Goal: Information Seeking & Learning: Learn about a topic

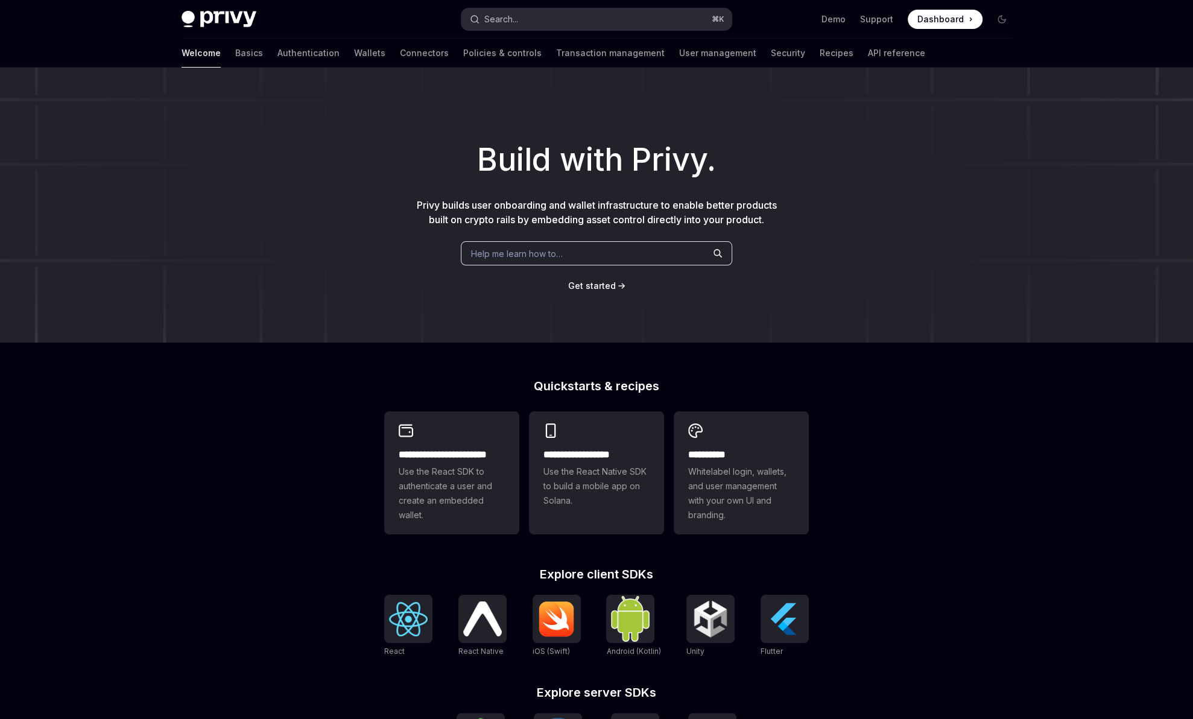
click at [521, 18] on button "Search... ⌘ K" at bounding box center [597, 19] width 270 height 22
type textarea "*"
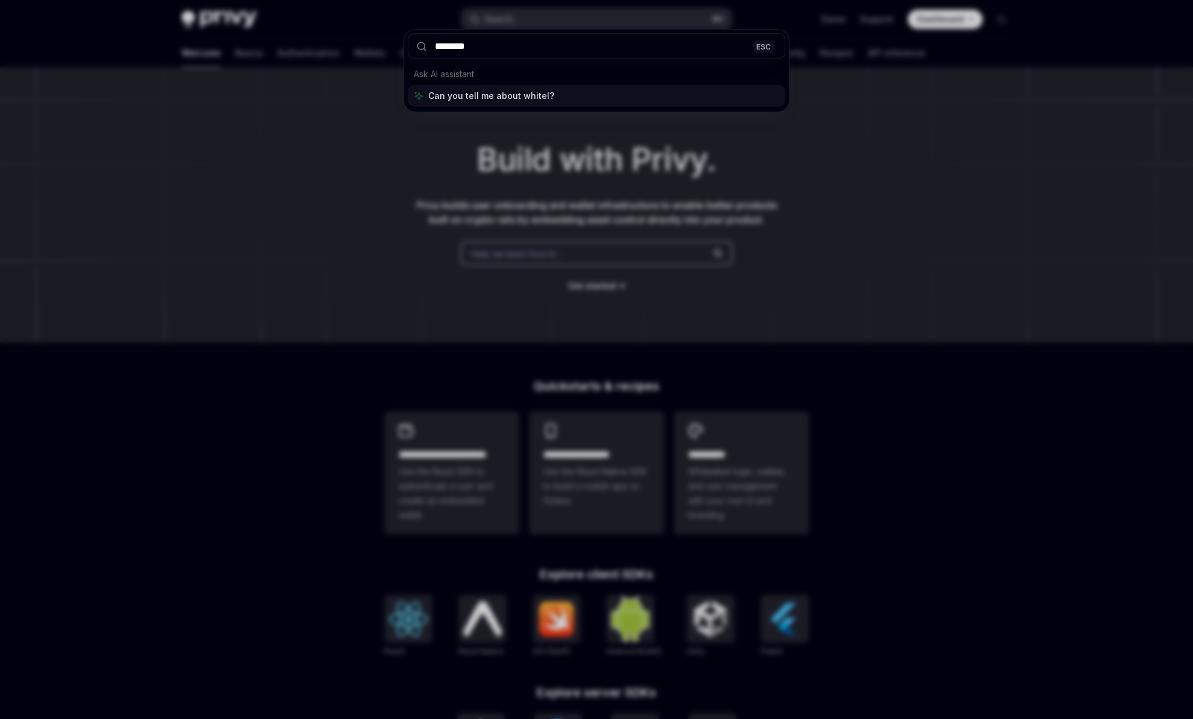
type input "*********"
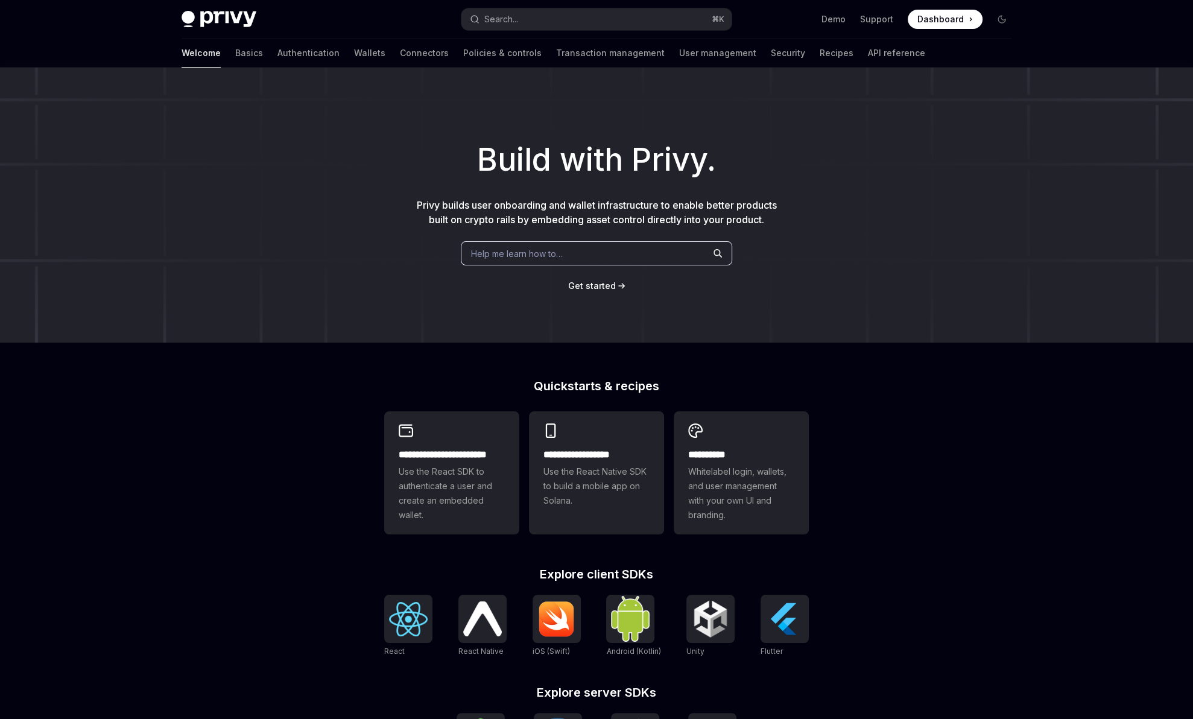
type textarea "*"
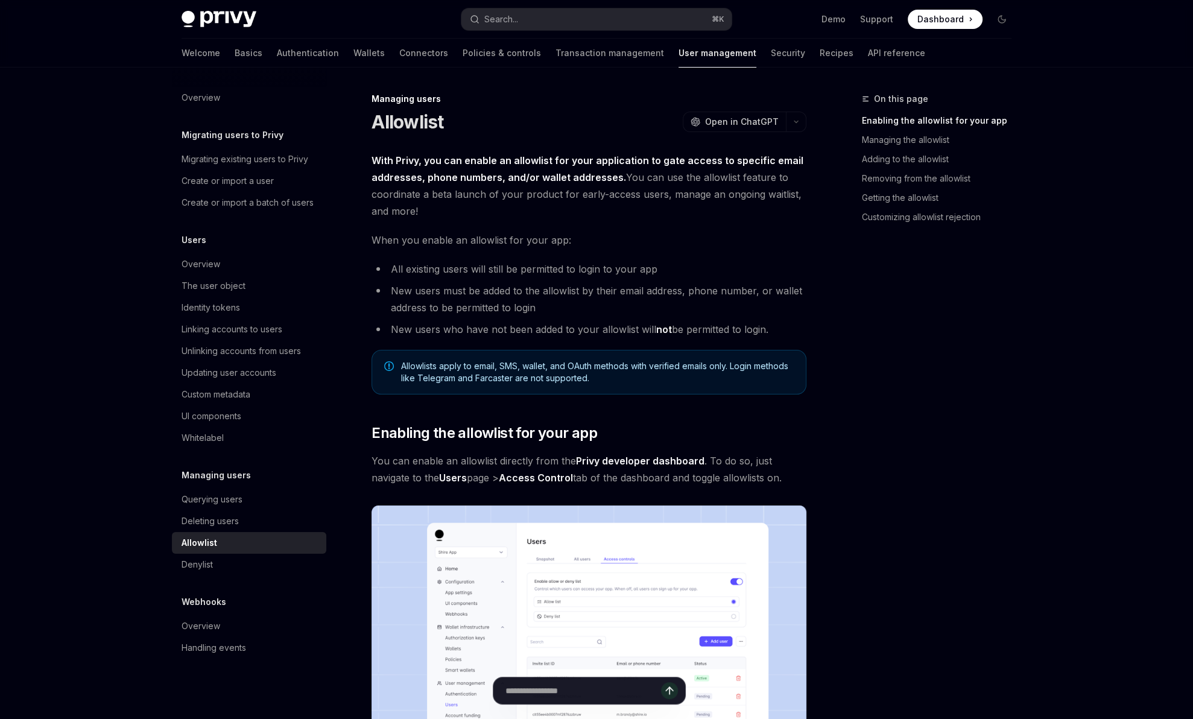
scroll to position [68, 0]
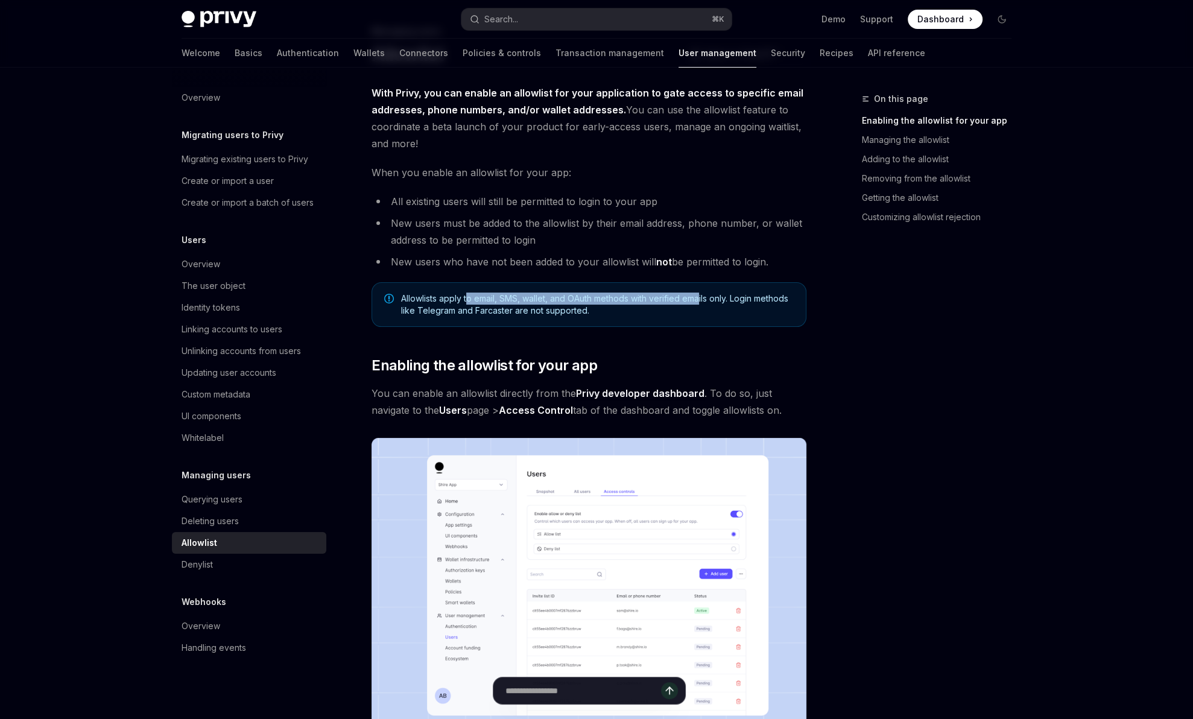
drag, startPoint x: 467, startPoint y: 303, endPoint x: 700, endPoint y: 297, distance: 233.6
click at [700, 297] on span "Allowlists apply to email, SMS, wallet, and OAuth methods with verified emails …" at bounding box center [597, 305] width 393 height 24
drag, startPoint x: 669, startPoint y: 315, endPoint x: 396, endPoint y: 296, distance: 273.4
click at [396, 296] on div "Allowlists apply to email, SMS, wallet, and OAuth methods with verified emails …" at bounding box center [589, 304] width 435 height 45
click at [529, 294] on span "Allowlists apply to email, SMS, wallet, and OAuth methods with verified emails …" at bounding box center [597, 305] width 393 height 24
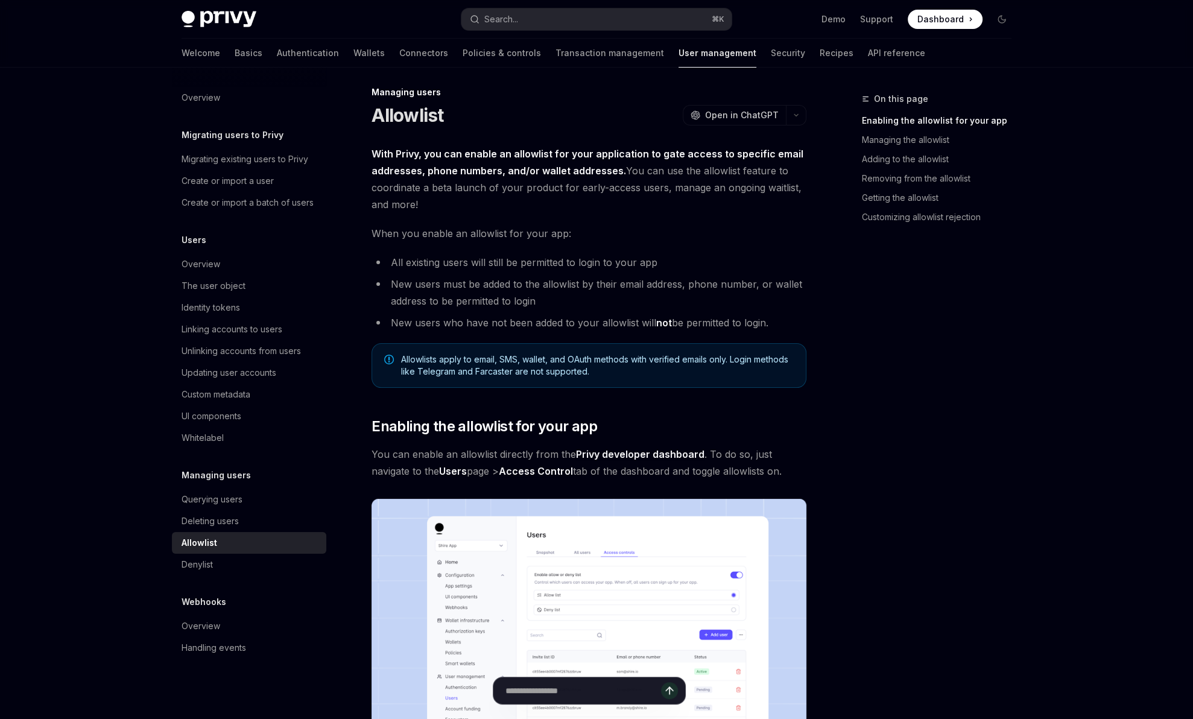
scroll to position [3, 0]
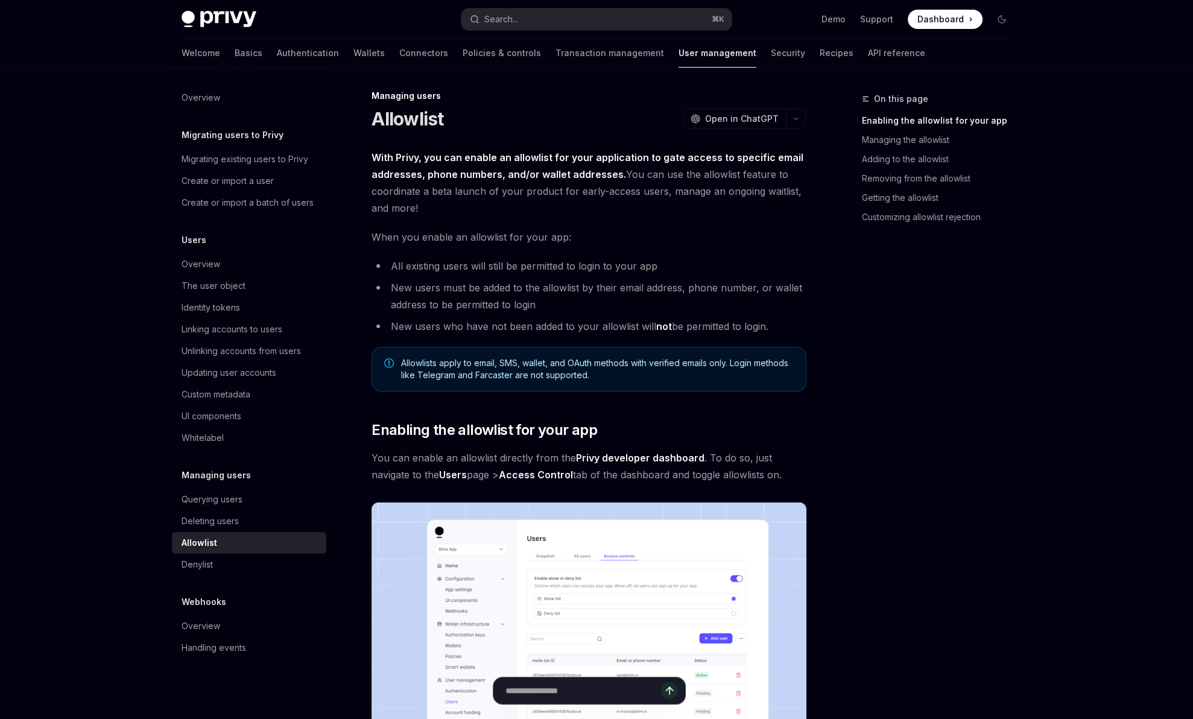
drag, startPoint x: 372, startPoint y: 157, endPoint x: 779, endPoint y: 331, distance: 442.0
click at [779, 331] on li "New users who have not been added to your allowlist will not be permitted to lo…" at bounding box center [589, 326] width 435 height 17
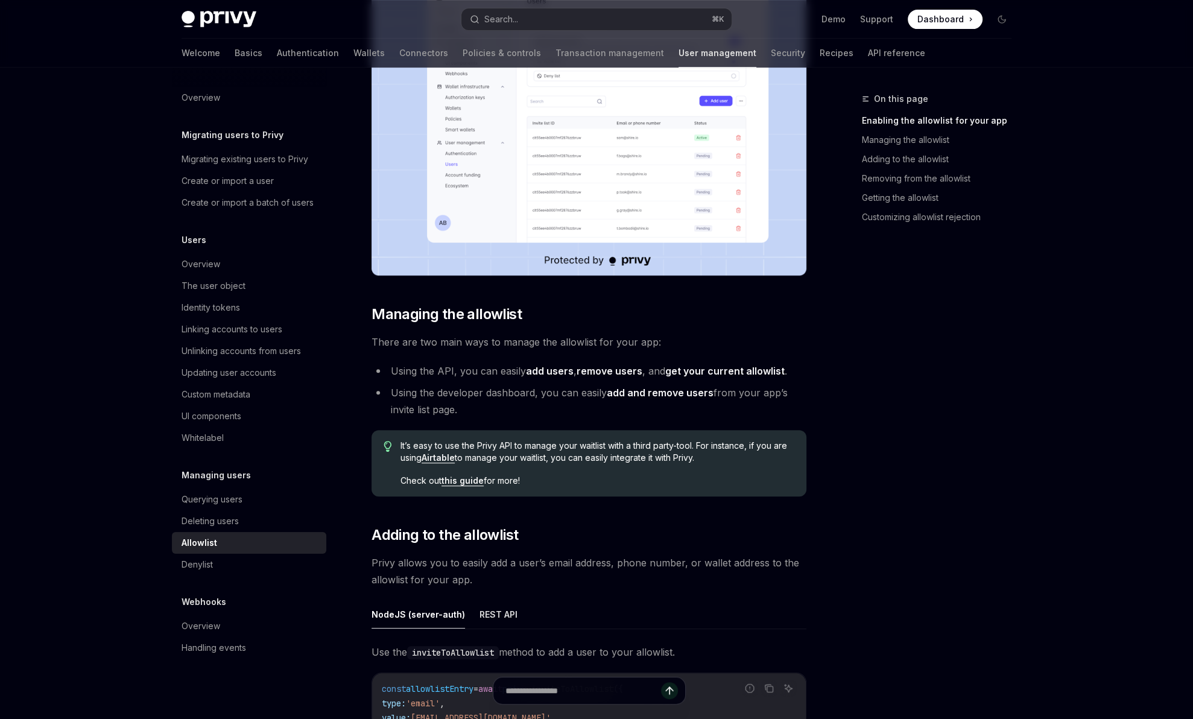
scroll to position [600, 0]
